Goal: Check status: Check status

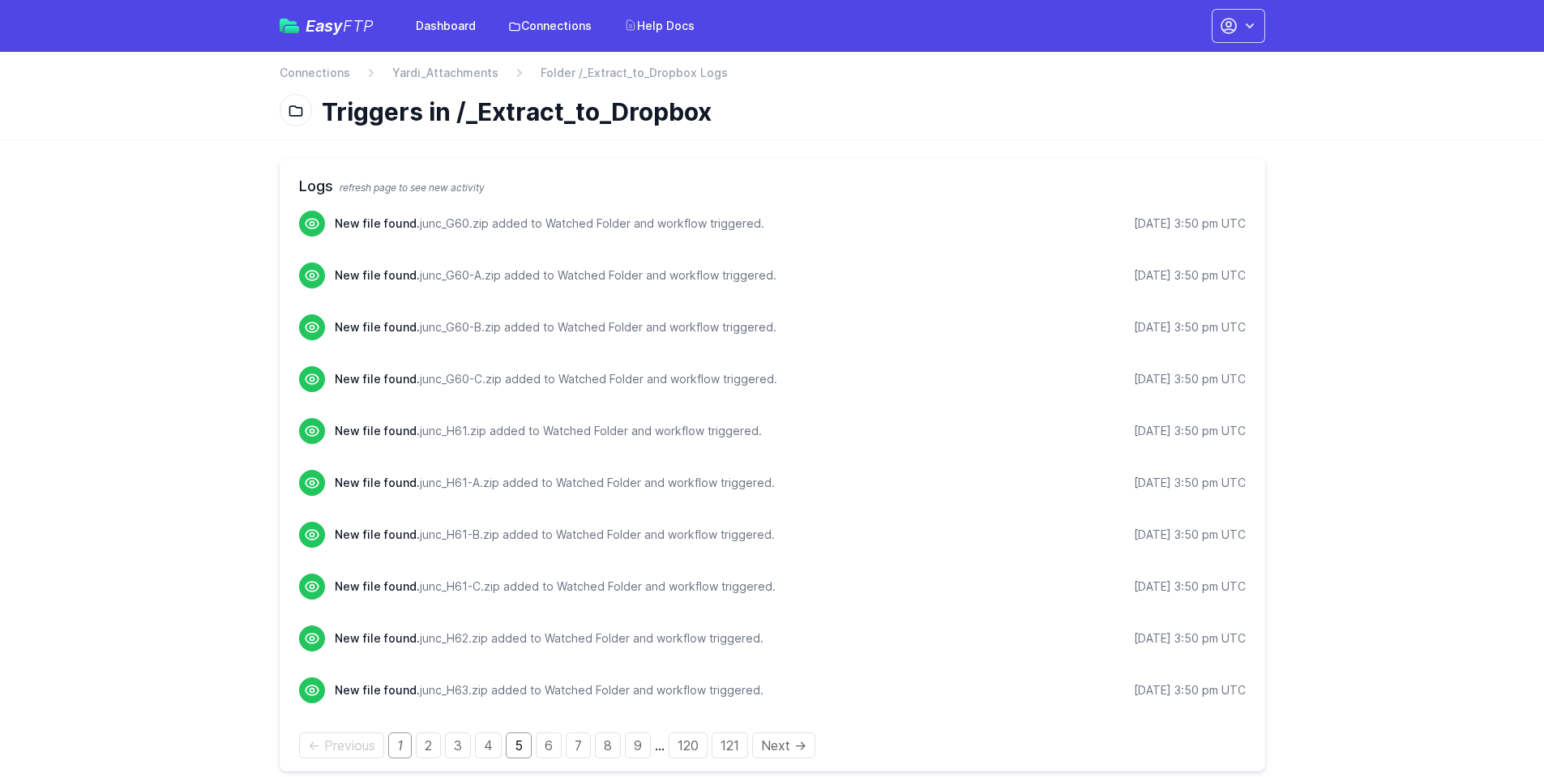
click at [520, 743] on link "5" at bounding box center [519, 746] width 26 height 26
click at [552, 745] on link "6" at bounding box center [549, 746] width 26 height 26
click at [519, 744] on link "5" at bounding box center [519, 746] width 26 height 26
click at [549, 746] on link "6" at bounding box center [549, 746] width 26 height 26
